Goal: Task Accomplishment & Management: Use online tool/utility

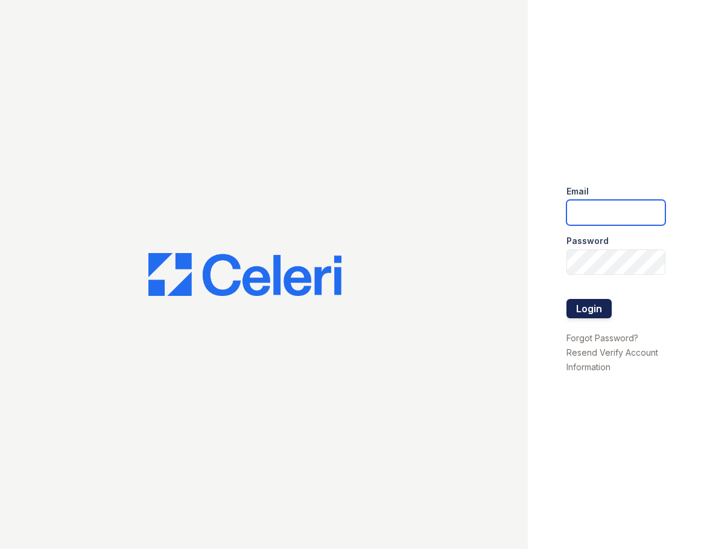
type input "[DOMAIN_NAME][EMAIL_ADDRESS][DOMAIN_NAME]"
click at [598, 308] on button "Login" at bounding box center [589, 308] width 45 height 19
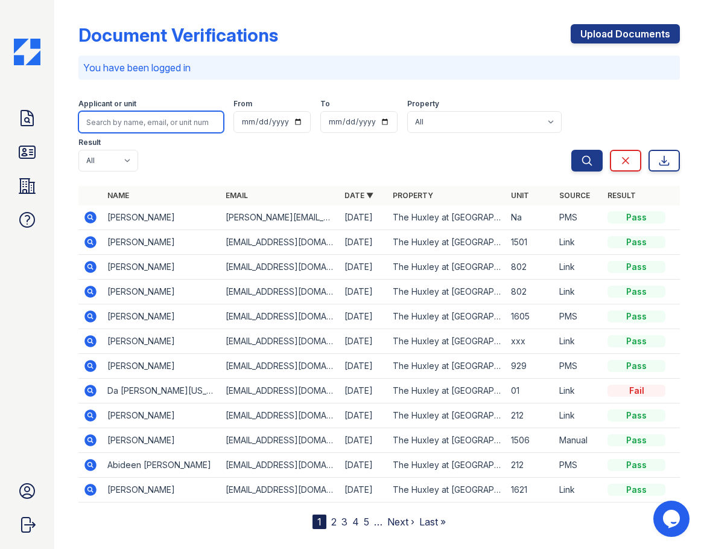
click at [126, 123] on input "search" at bounding box center [150, 122] width 145 height 22
click at [30, 149] on icon at bounding box center [27, 152] width 16 height 12
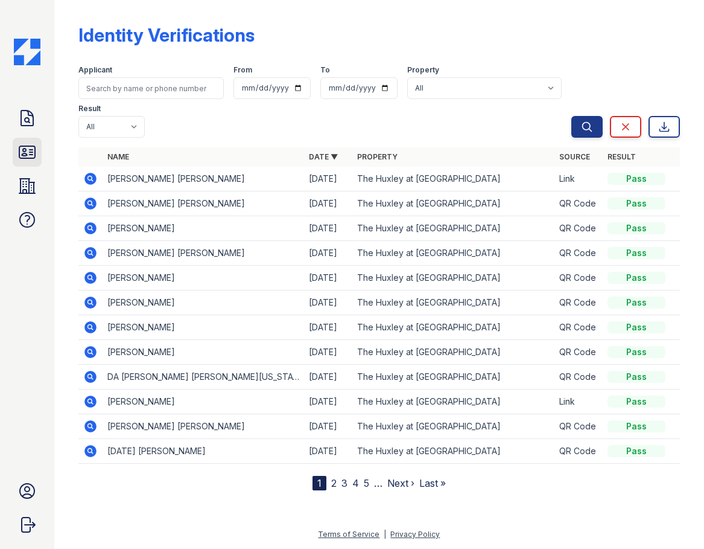
click at [33, 155] on icon at bounding box center [27, 152] width 16 height 12
click at [25, 151] on icon at bounding box center [27, 152] width 16 height 12
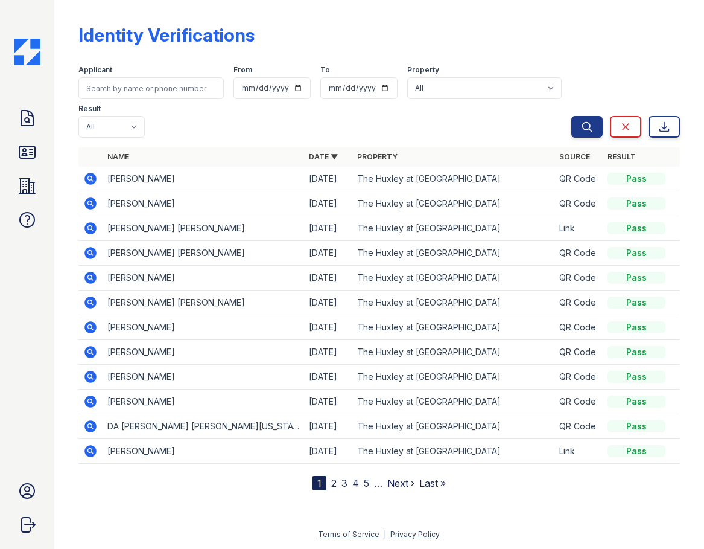
click at [92, 177] on icon at bounding box center [91, 179] width 12 height 12
